Goal: Transaction & Acquisition: Purchase product/service

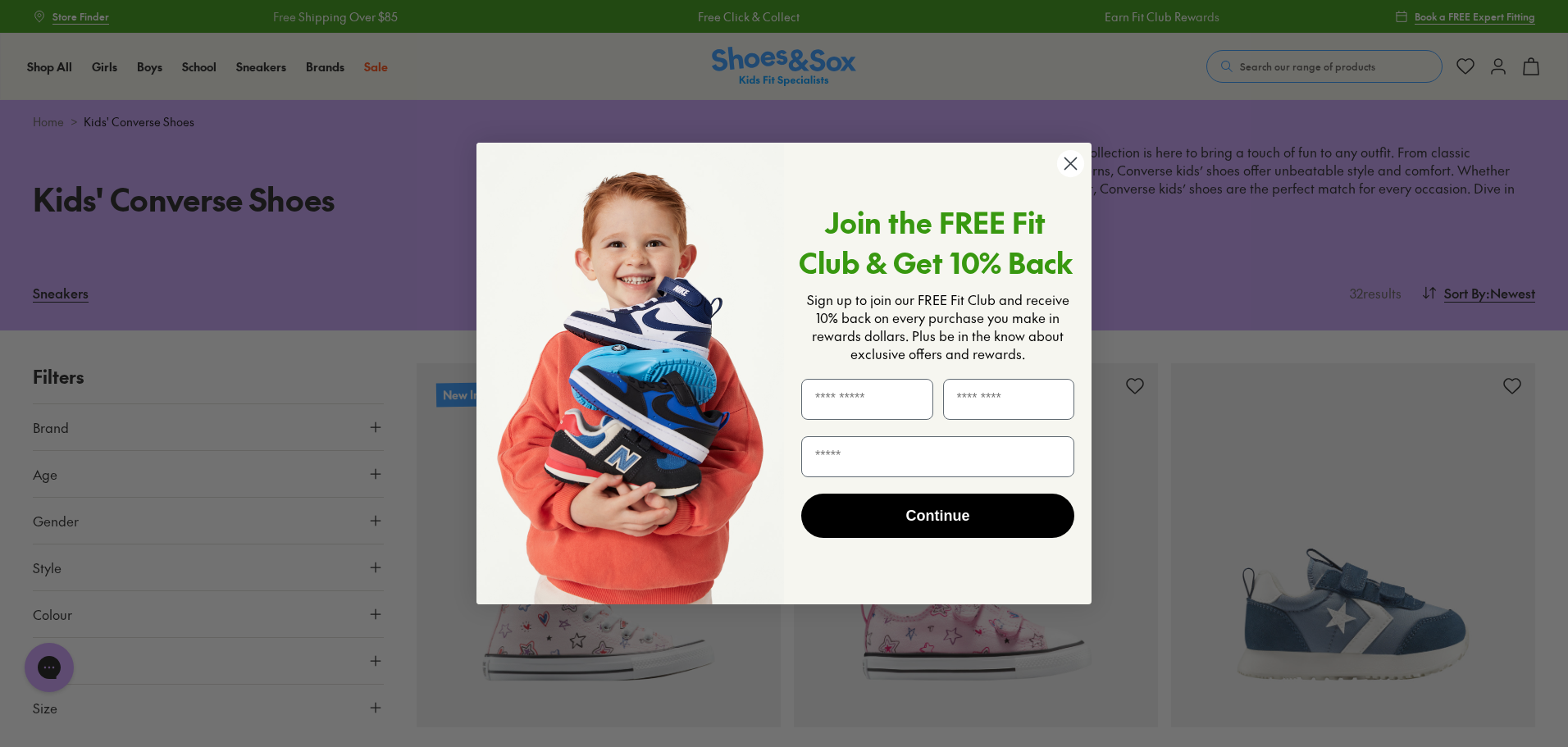
click at [1070, 166] on circle "Close dialog" at bounding box center [1070, 163] width 27 height 27
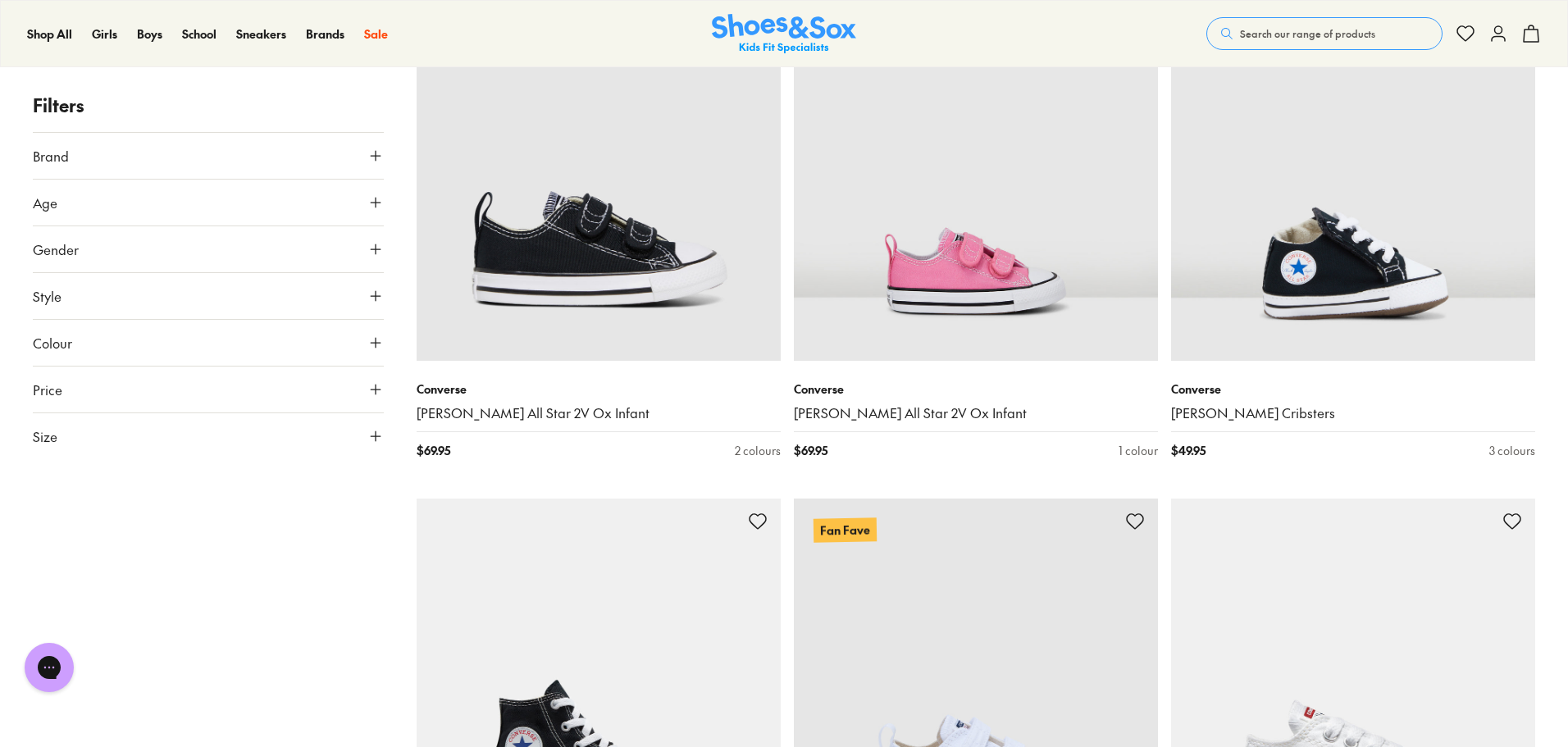
scroll to position [1558, 0]
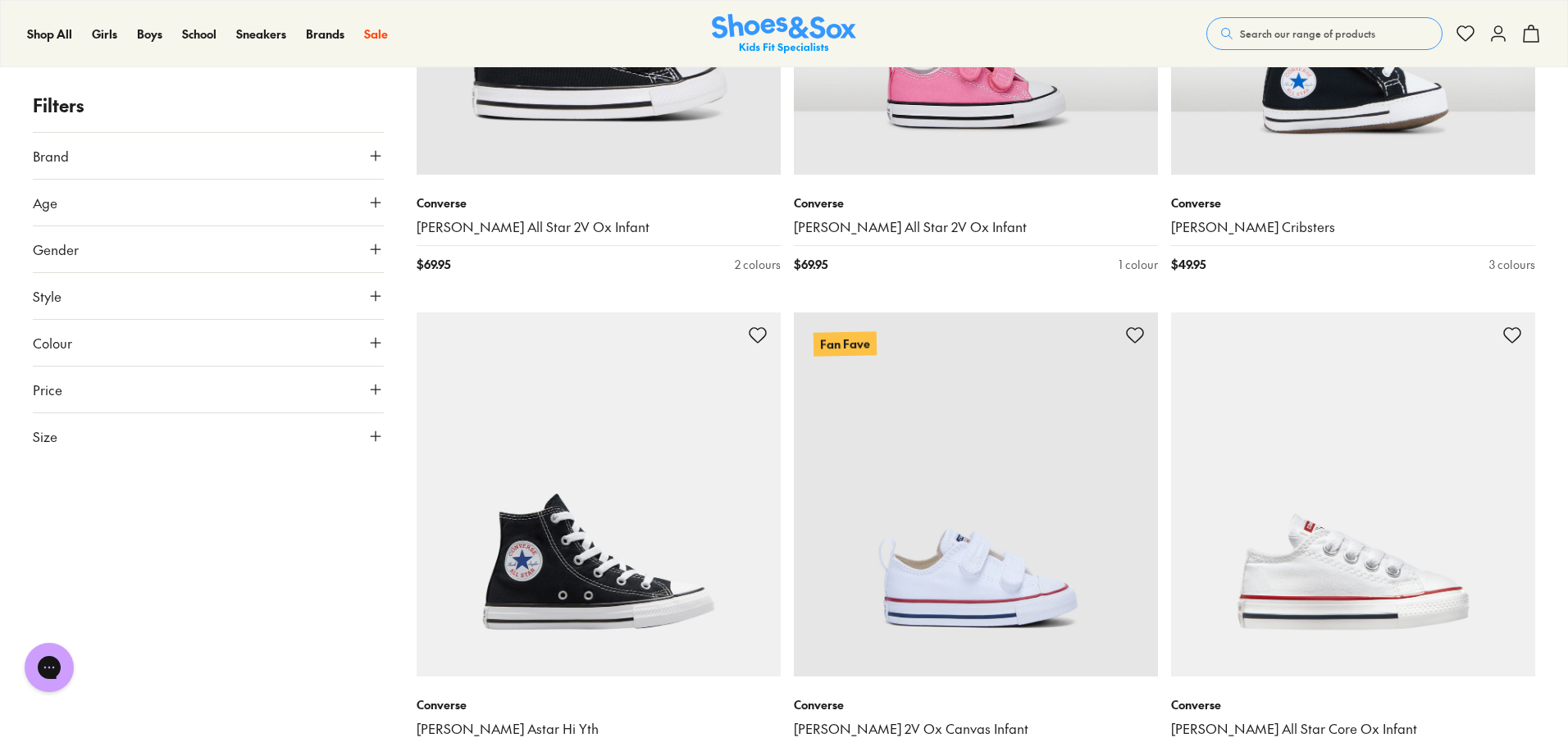
click at [140, 356] on button "Colour" at bounding box center [207, 342] width 351 height 46
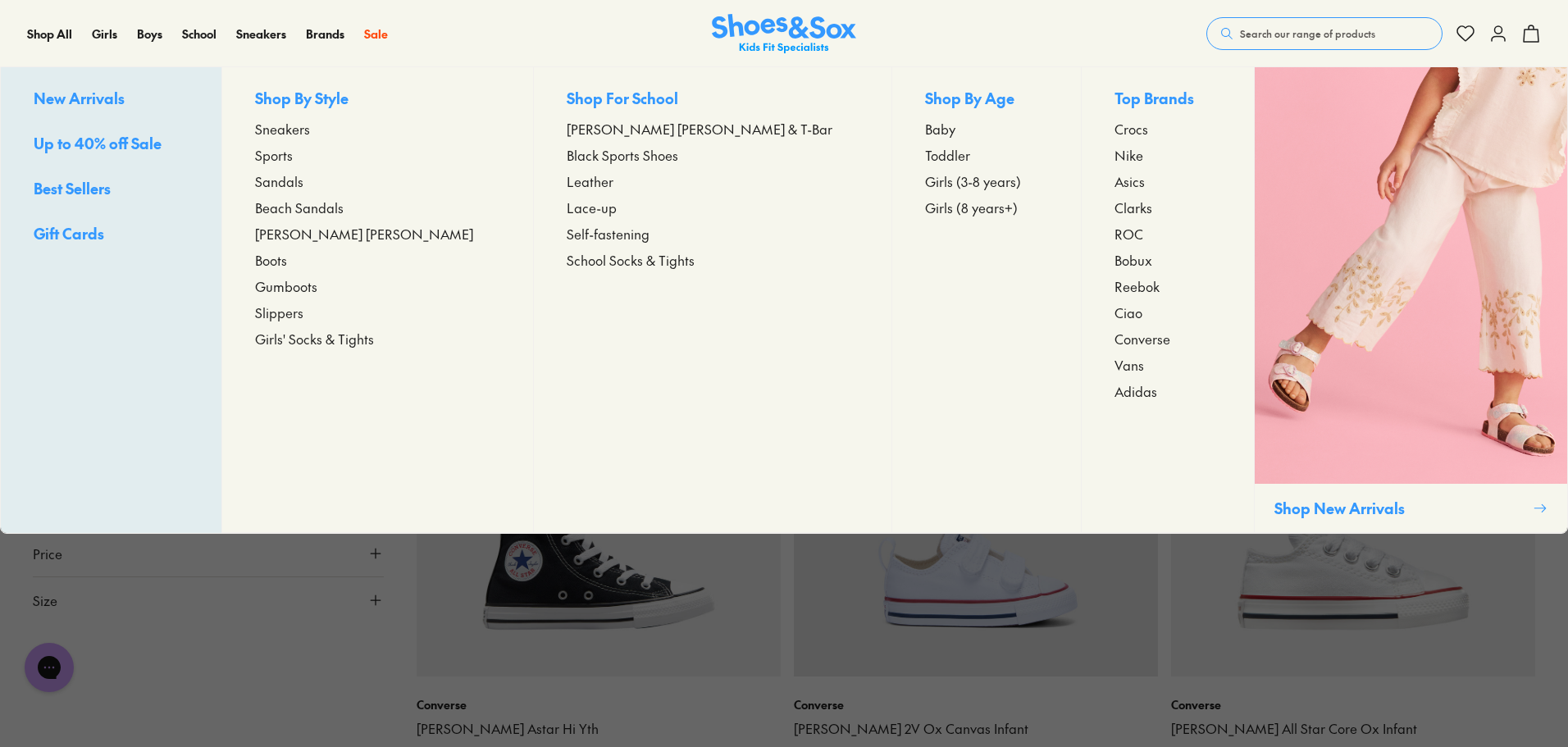
click at [924, 209] on span "Girls (8 years+)" at bounding box center [971, 207] width 93 height 20
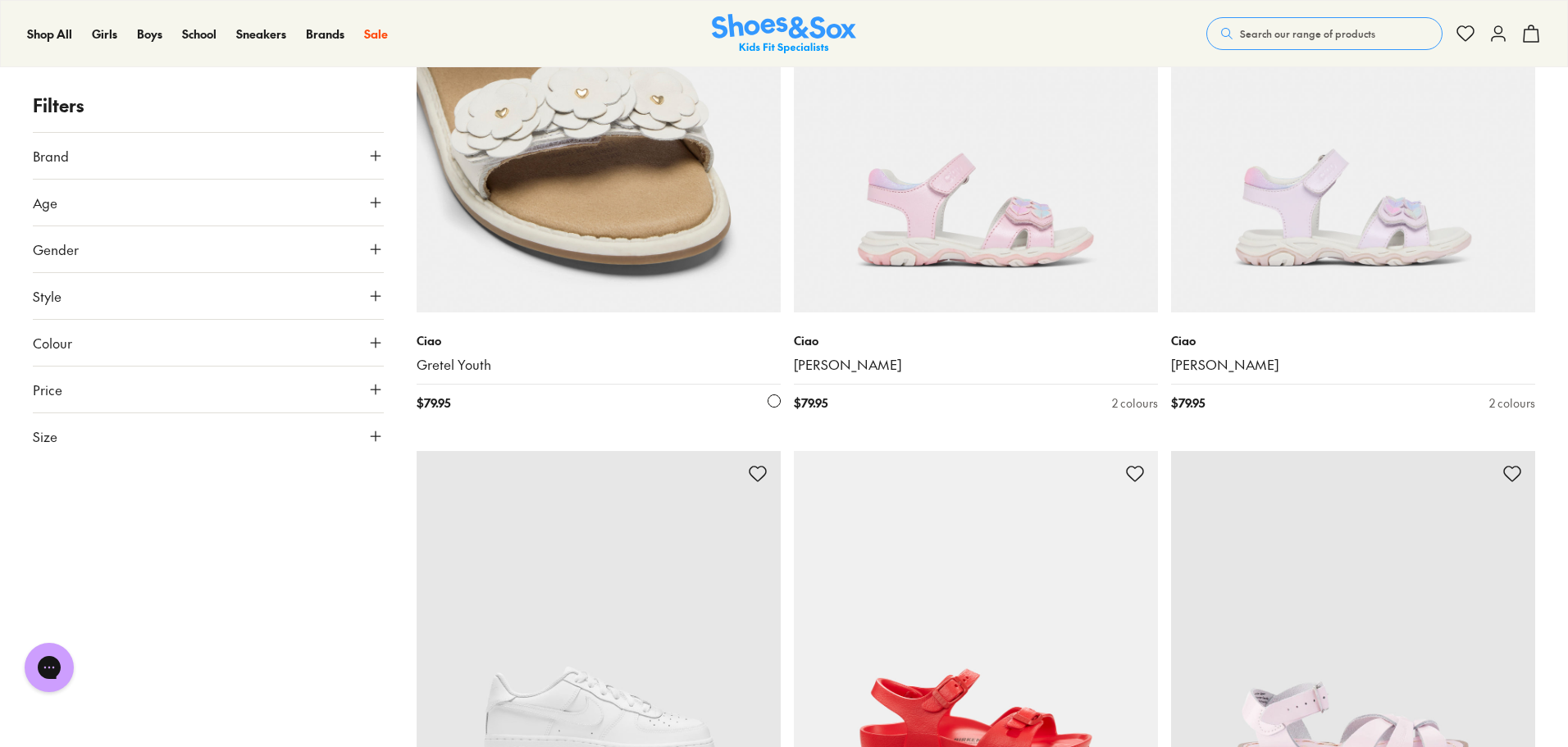
scroll to position [246, 0]
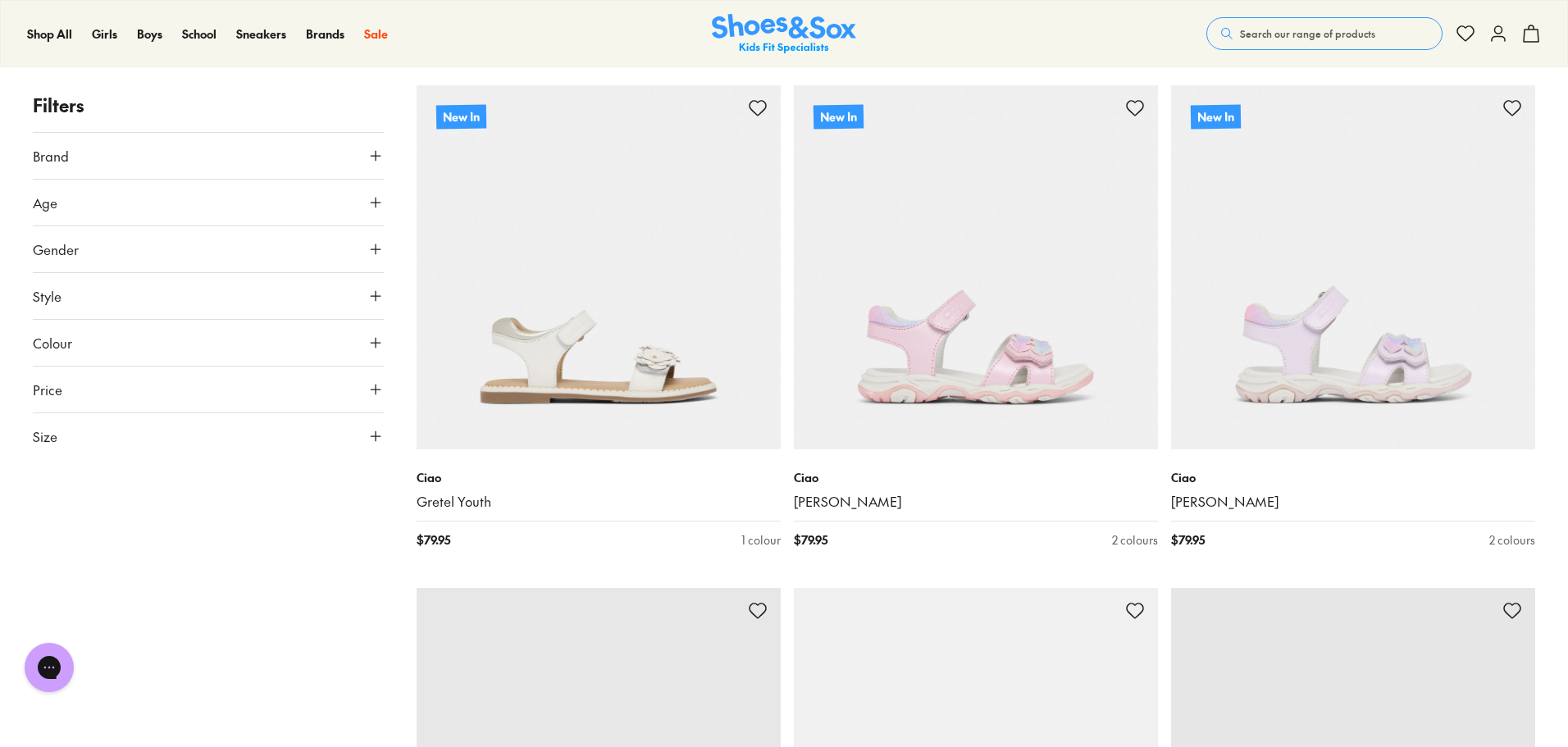
click at [116, 339] on button "Colour" at bounding box center [207, 342] width 351 height 46
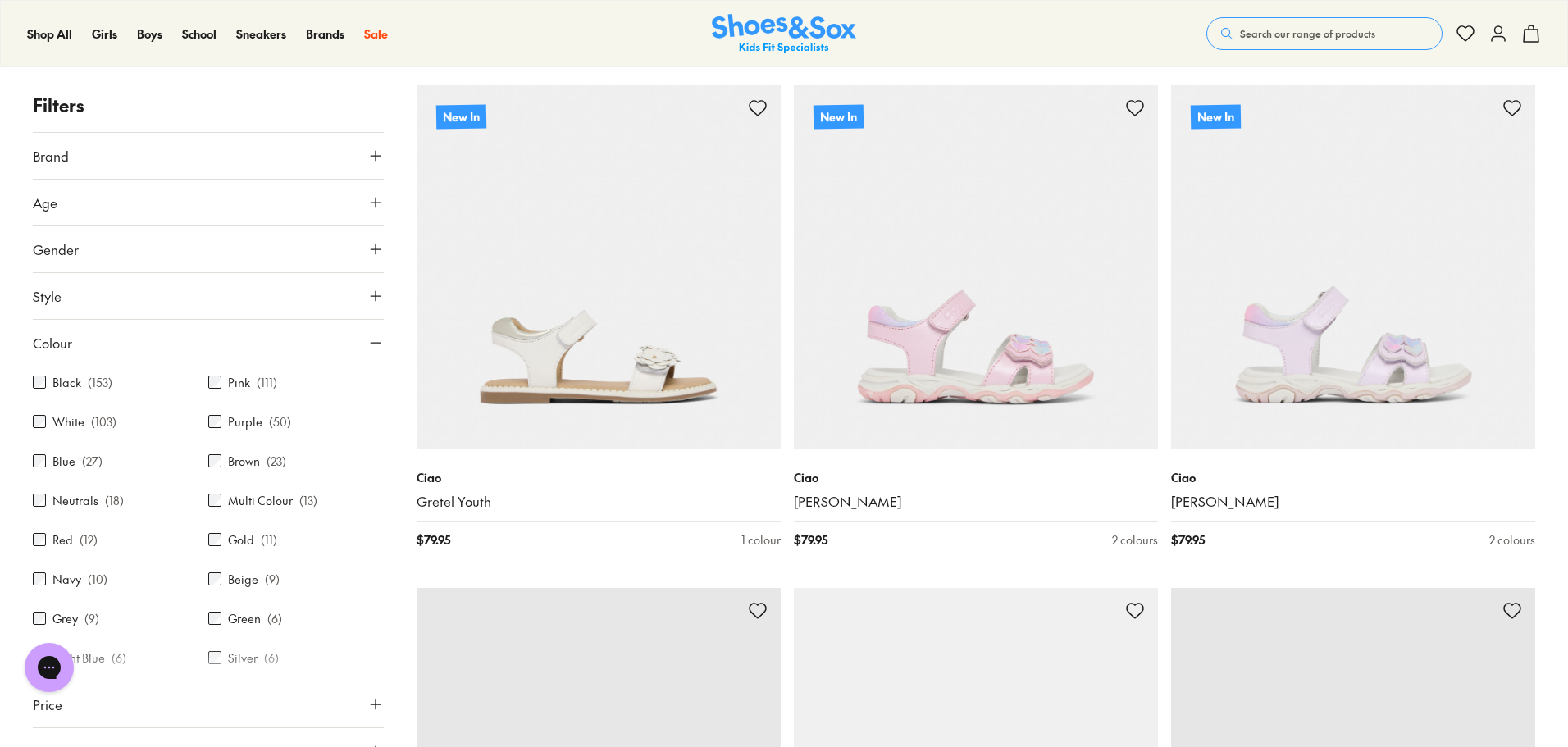
click at [57, 540] on label "Red" at bounding box center [62, 540] width 20 height 18
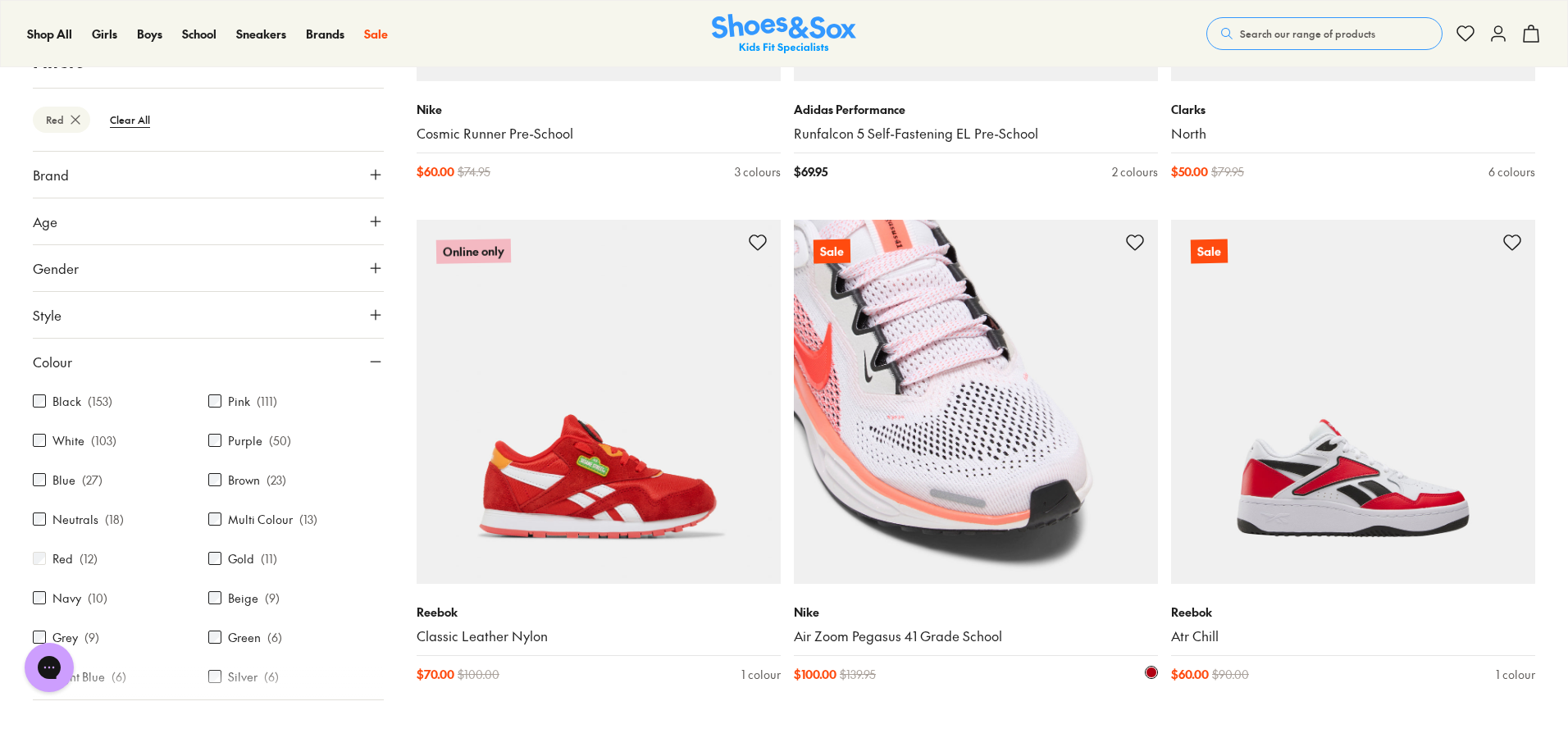
scroll to position [1152, 0]
